Goal: Check status: Check status

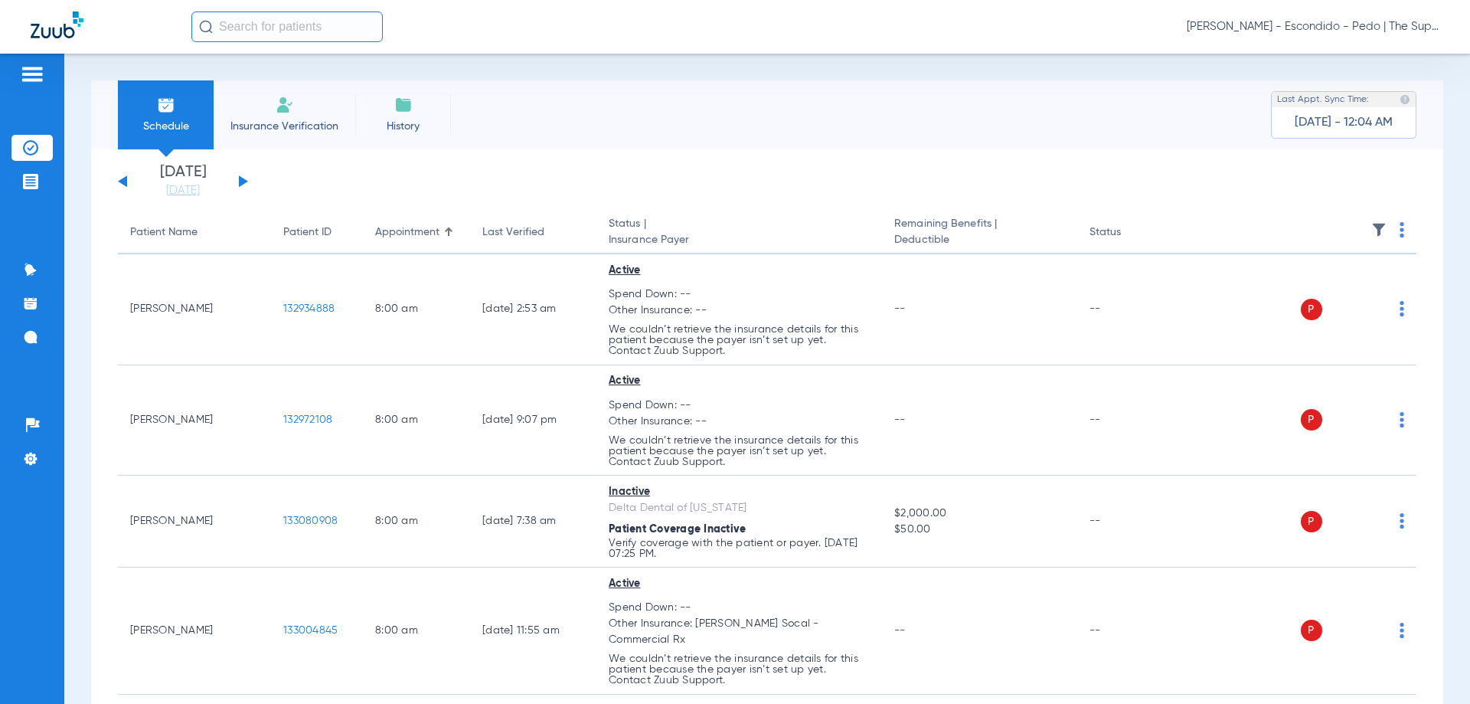
click at [273, 21] on input "text" at bounding box center [286, 26] width 191 height 31
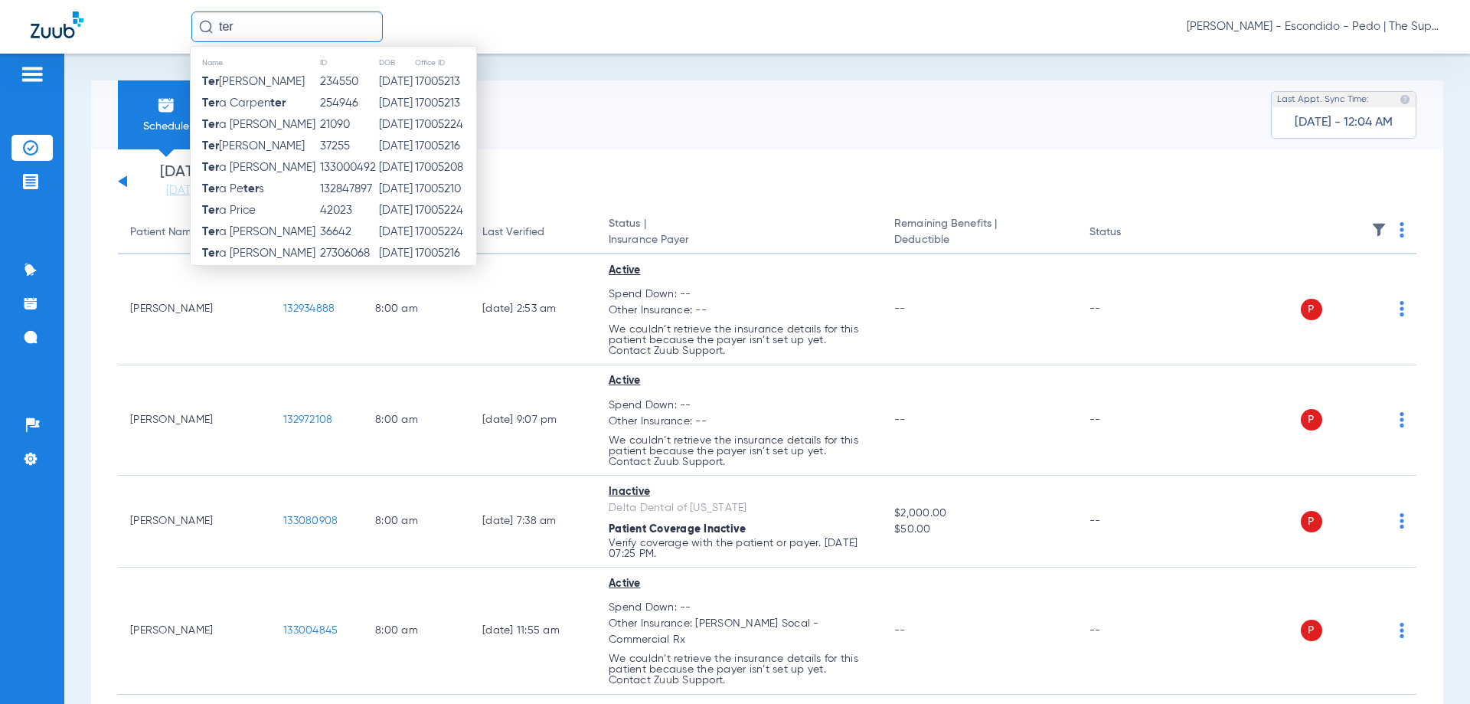
click at [274, 24] on input "ter" at bounding box center [286, 26] width 191 height 31
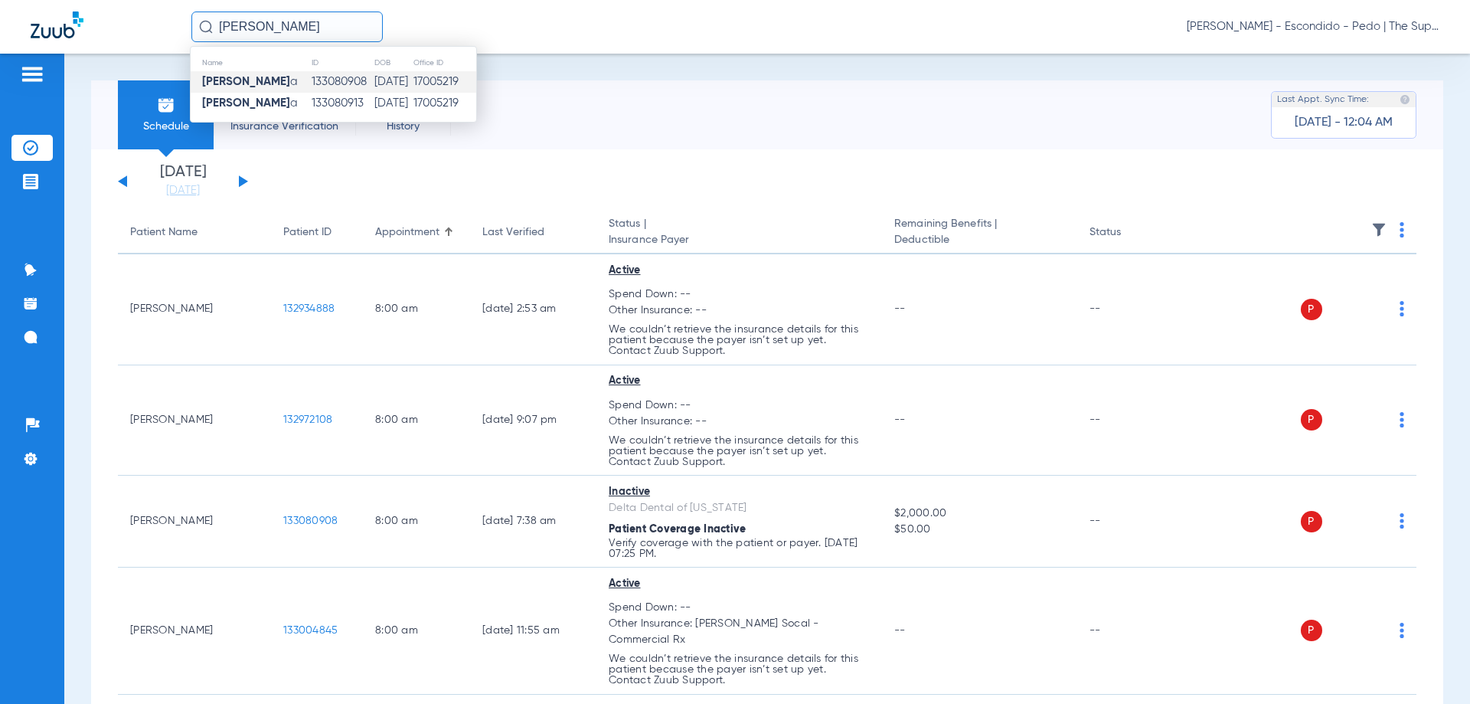
type input "[PERSON_NAME]"
click at [456, 83] on td "17005219" at bounding box center [445, 81] width 64 height 21
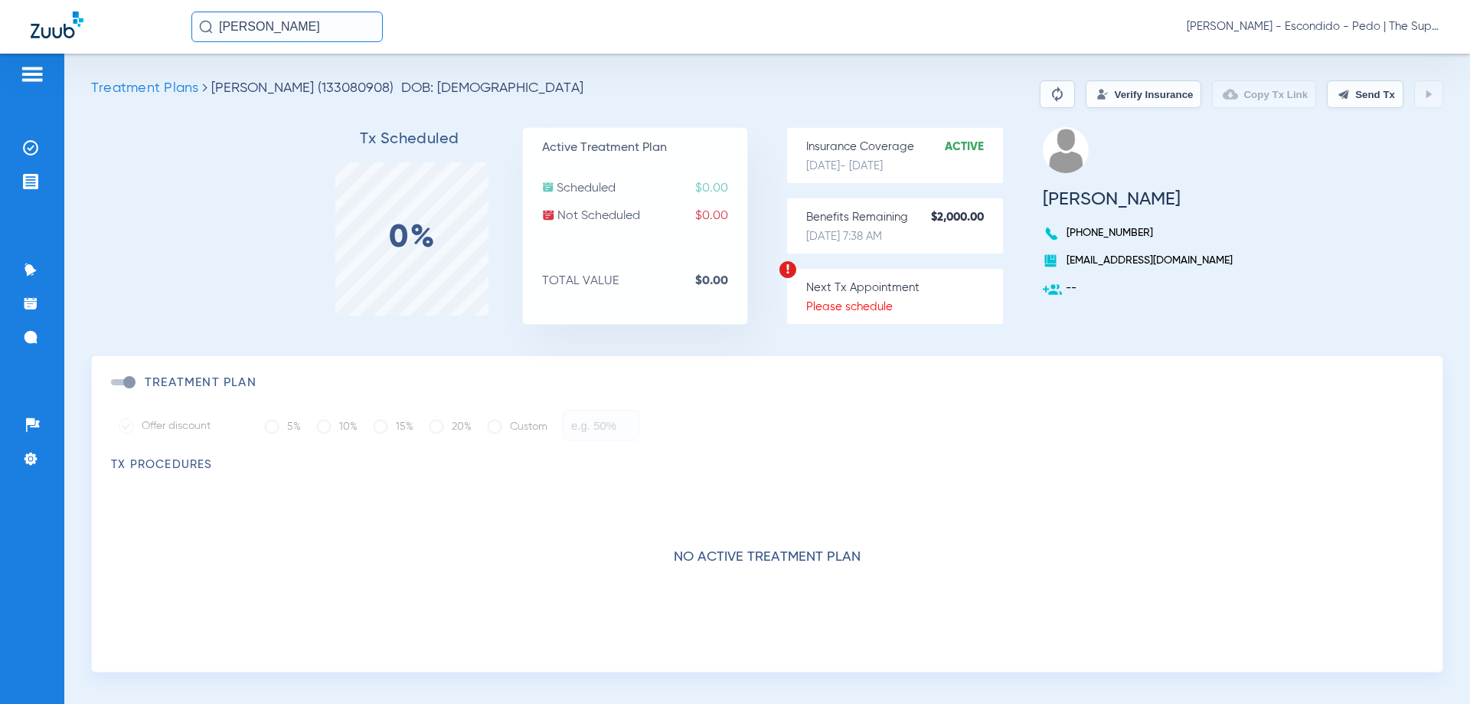
click at [1145, 101] on button "Verify Insurance" at bounding box center [1144, 94] width 116 height 28
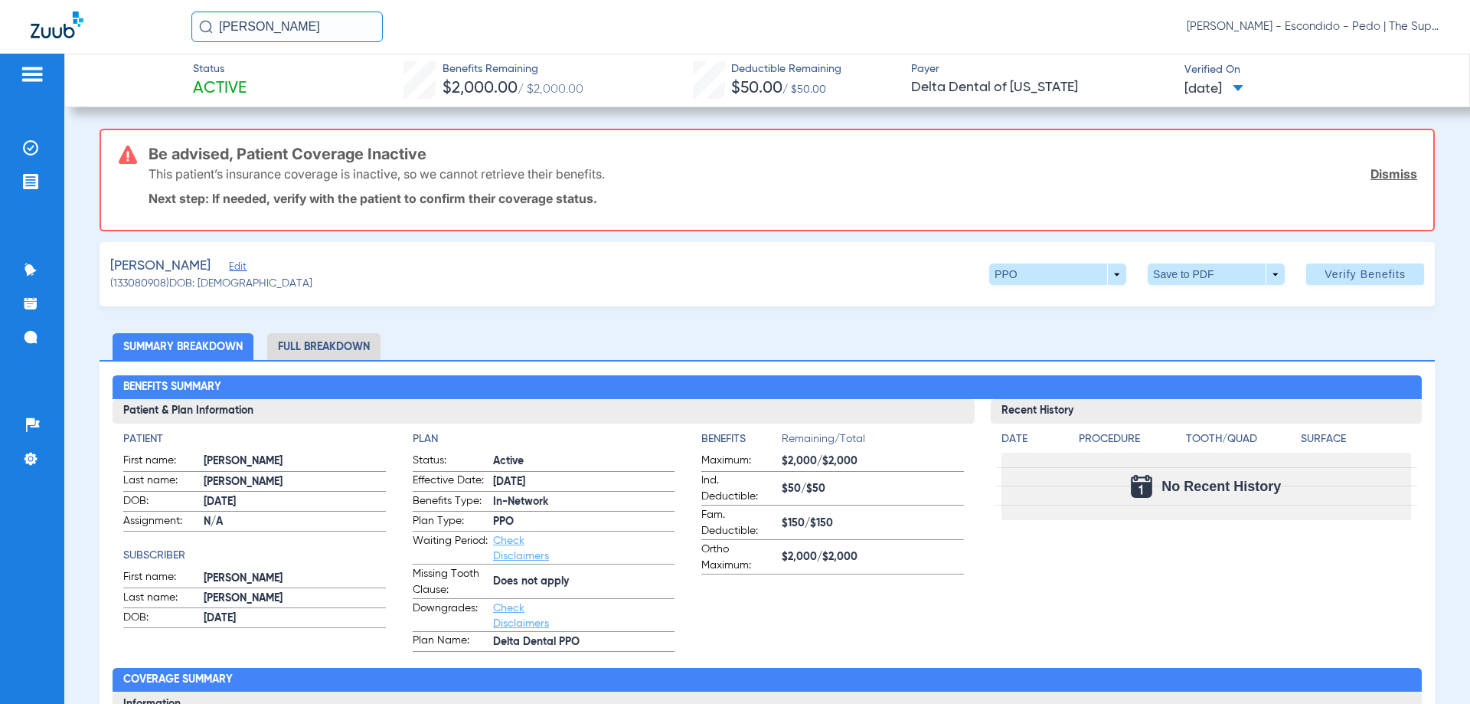
click at [310, 31] on input "[PERSON_NAME]" at bounding box center [286, 26] width 191 height 31
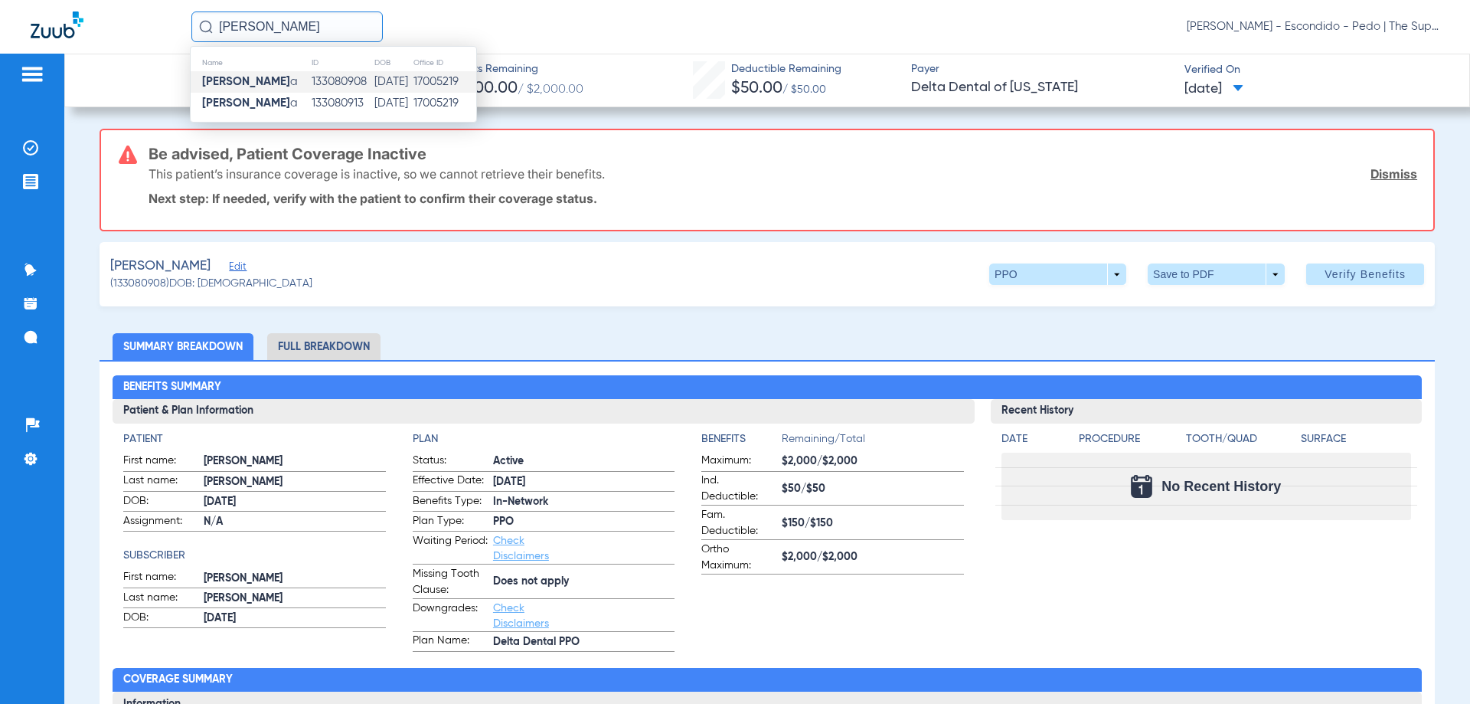
click at [450, 21] on div "[PERSON_NAME] Name ID DOB Office ID [PERSON_NAME] a 133080908 [DATE] 17005219 […" at bounding box center [815, 26] width 1248 height 31
